Goal: Information Seeking & Learning: Check status

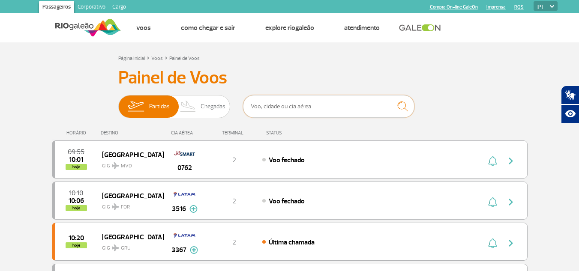
click at [273, 110] on input "text" at bounding box center [328, 106] width 171 height 23
type input "755"
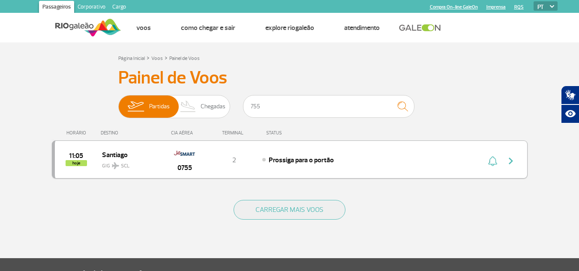
click at [312, 174] on div "11:05 hoje Santiago GIG SCL 0755 2 Prossiga para o portão" at bounding box center [289, 159] width 475 height 38
click at [326, 162] on span "Prossiga para o portão" at bounding box center [301, 160] width 65 height 9
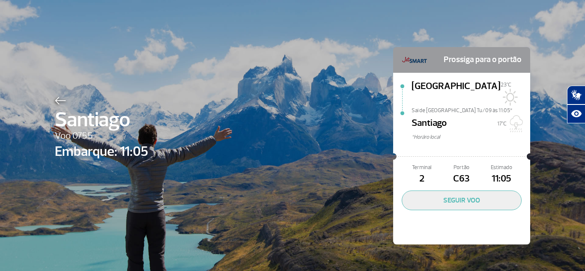
click at [62, 104] on img at bounding box center [60, 101] width 11 height 8
